Goal: Find specific page/section: Find specific page/section

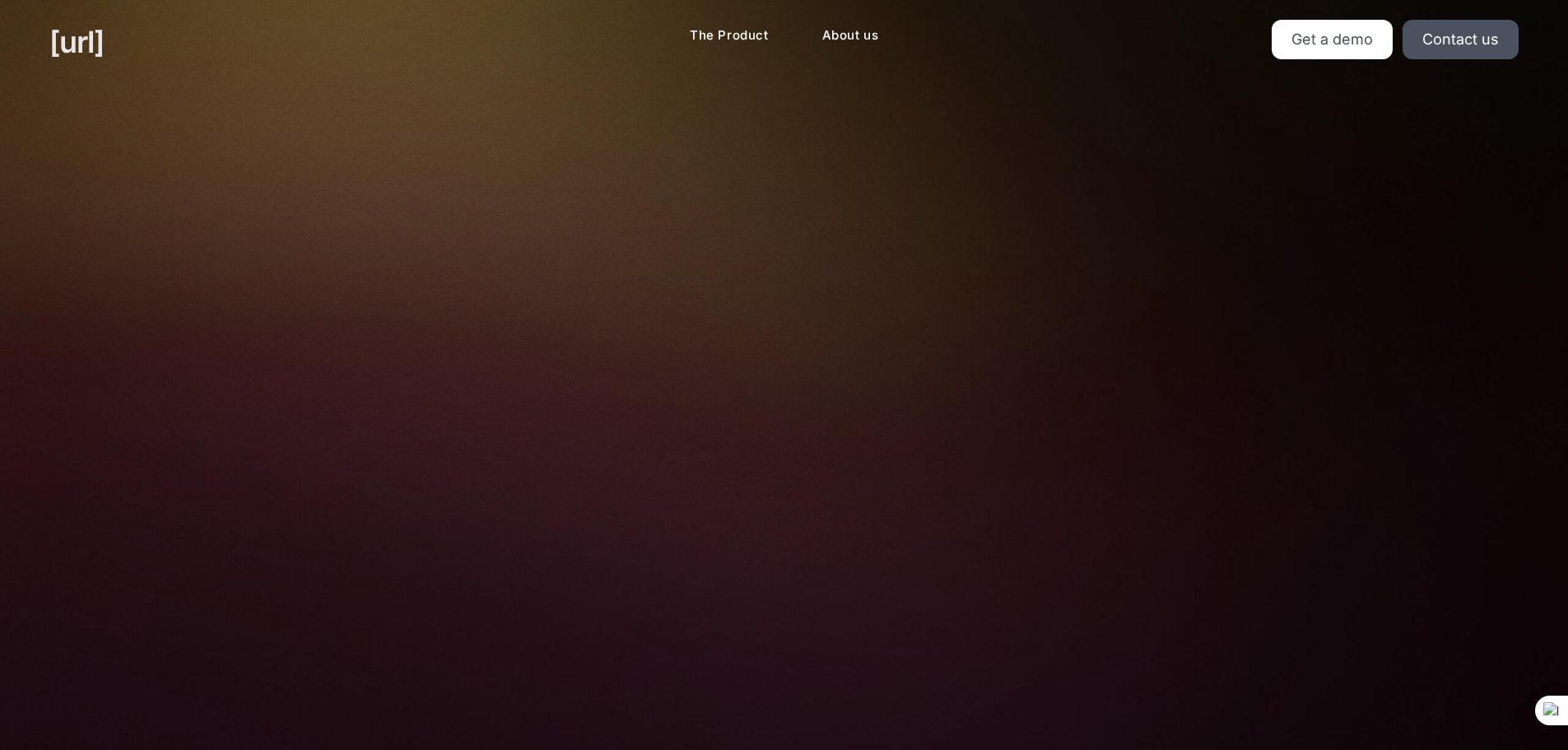
click at [104, 44] on link "[URL]" at bounding box center [77, 41] width 54 height 44
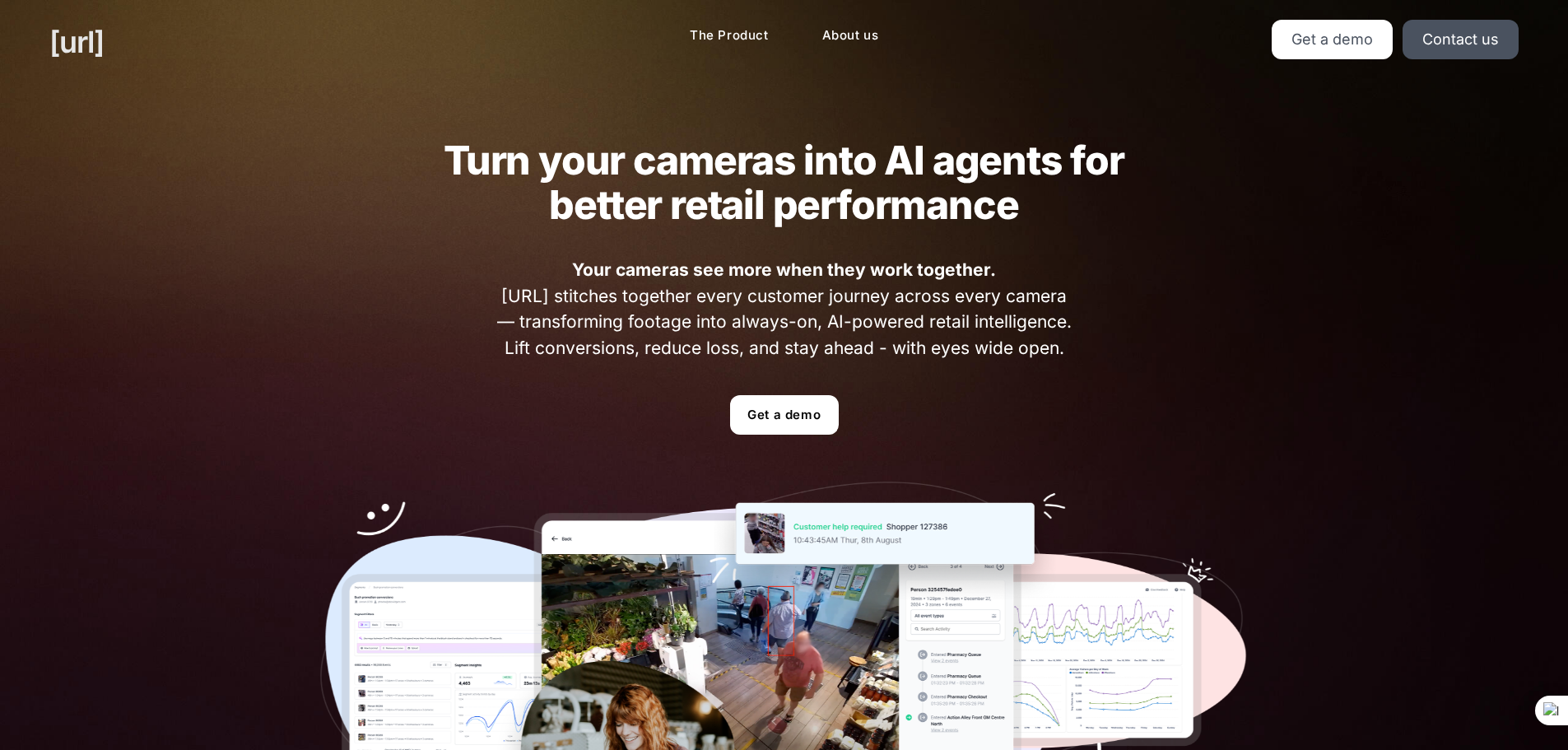
click at [94, 45] on link "[URL]" at bounding box center [77, 41] width 54 height 44
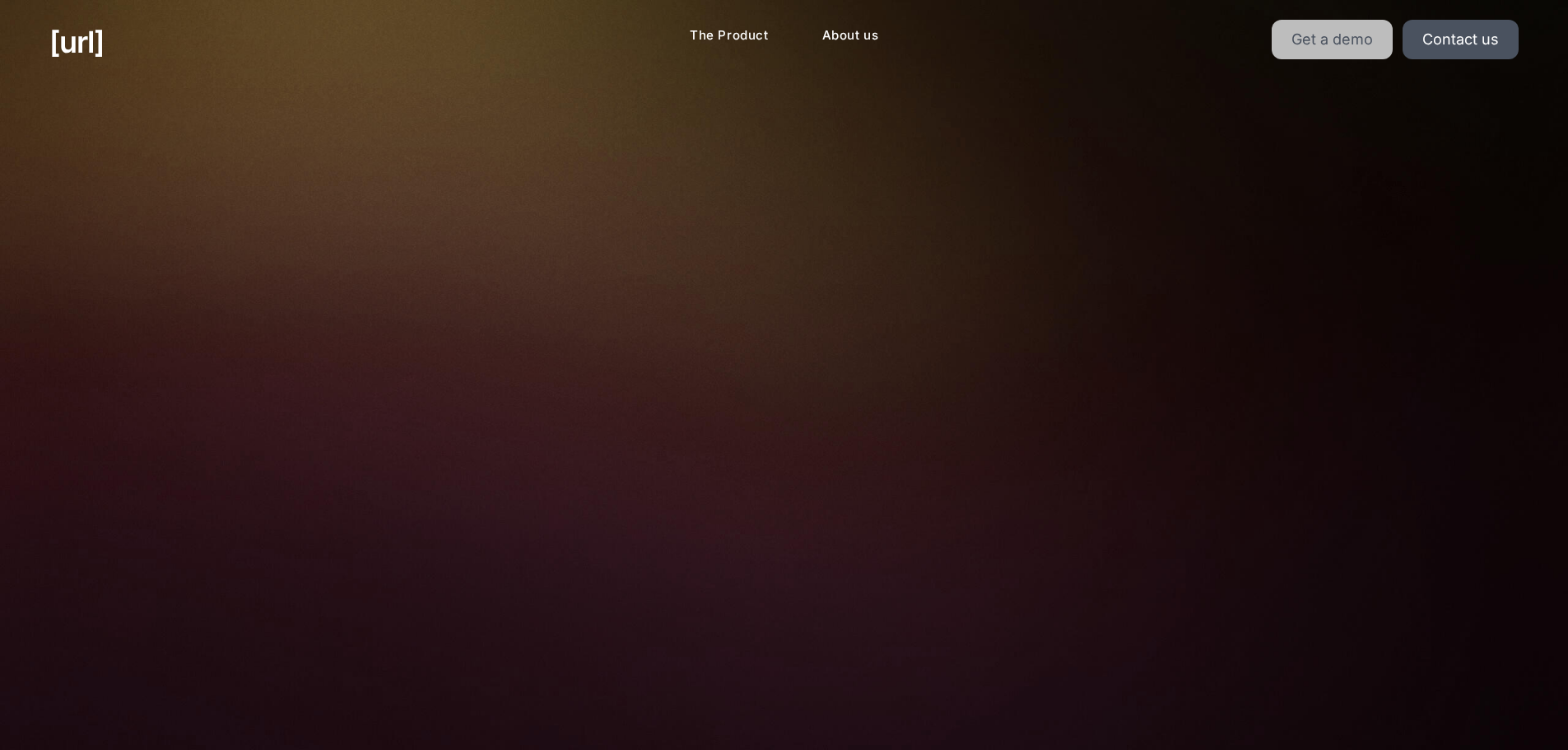
click at [1329, 47] on link "Get a demo" at bounding box center [1332, 40] width 121 height 40
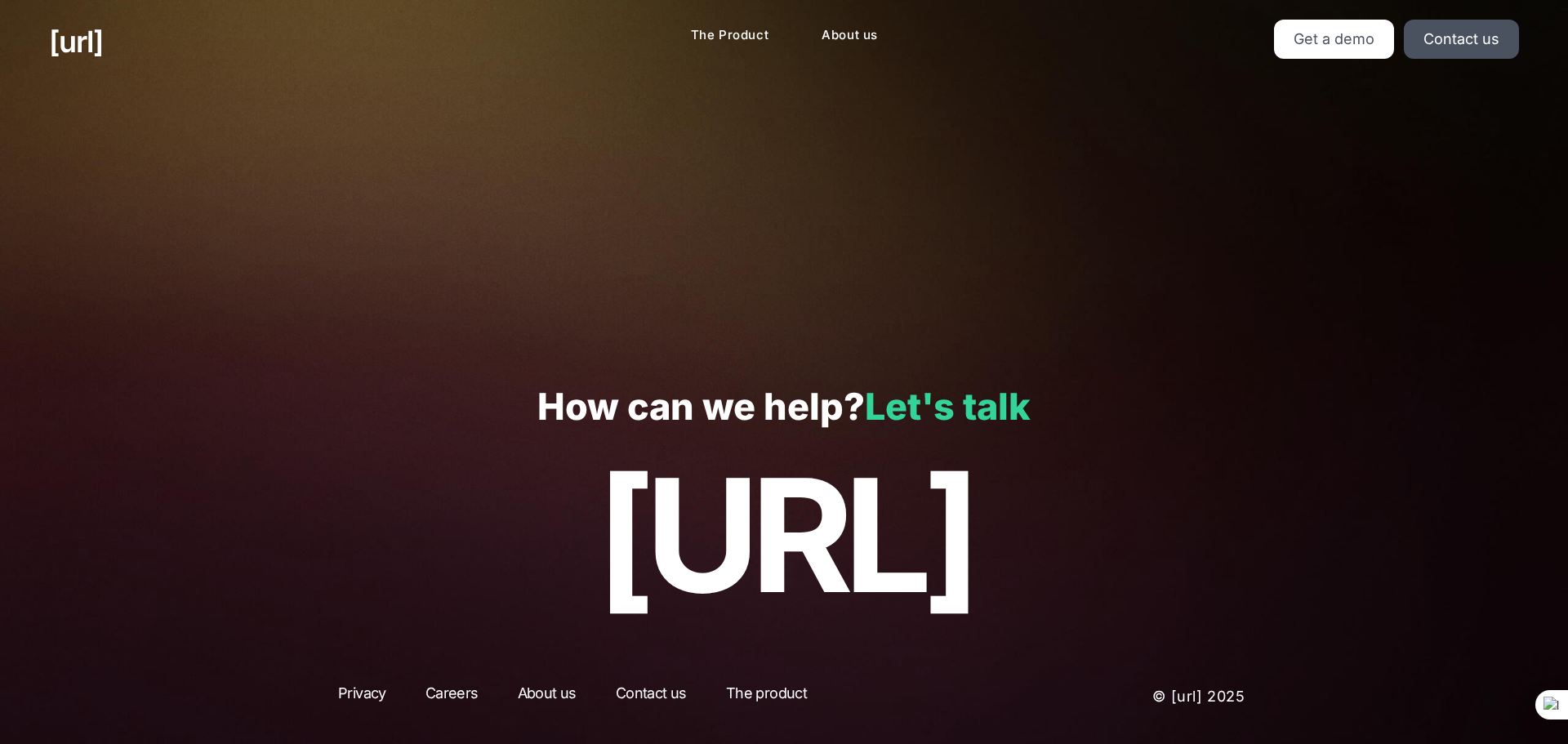
click at [918, 411] on link "Let's talk" at bounding box center [947, 406] width 165 height 45
